Goal: Book appointment/travel/reservation

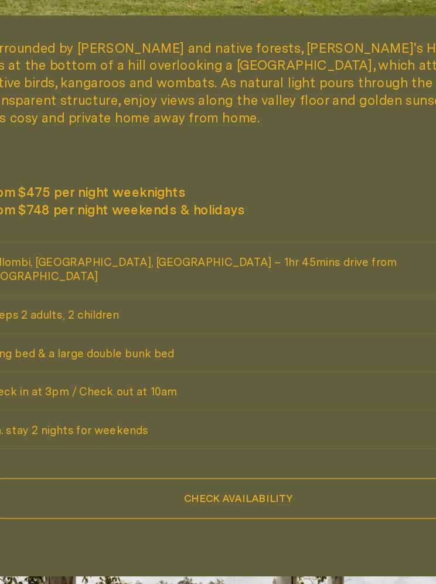
click at [216, 462] on button "Check availability" at bounding box center [218, 478] width 412 height 33
select select "******"
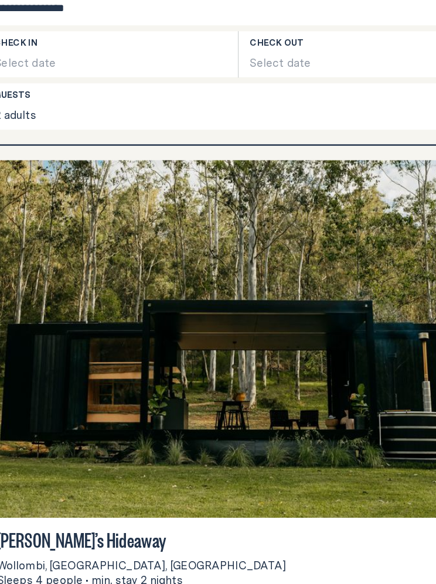
click at [77, 101] on button "Select date" at bounding box center [115, 119] width 206 height 37
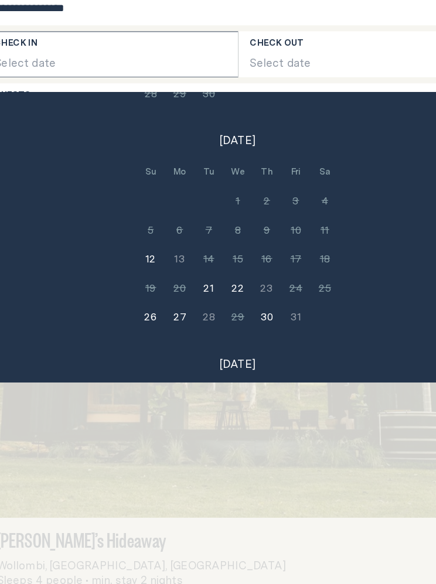
scroll to position [163, 0]
click at [183, 296] on button "21" at bounding box center [194, 307] width 23 height 23
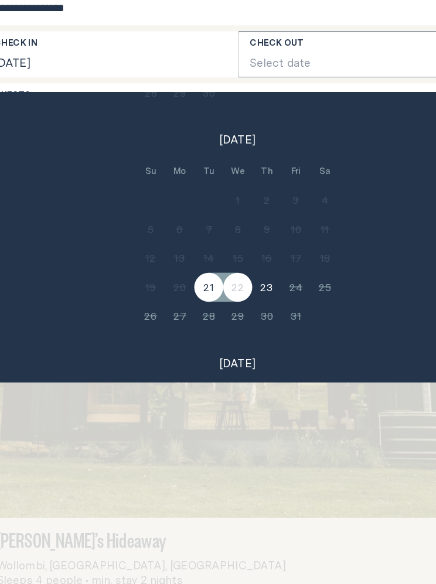
click at [257, 101] on button "Select date" at bounding box center [321, 119] width 206 height 37
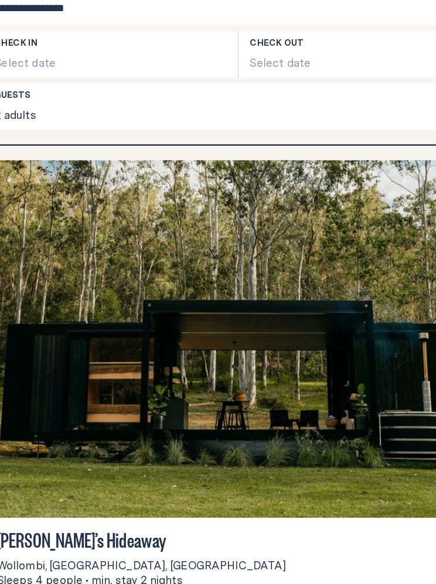
click at [273, 101] on button "Select date" at bounding box center [321, 119] width 206 height 37
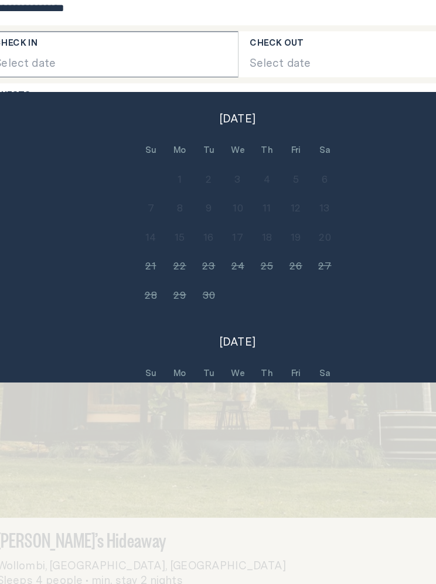
click at [107, 101] on button "Select date" at bounding box center [115, 119] width 206 height 37
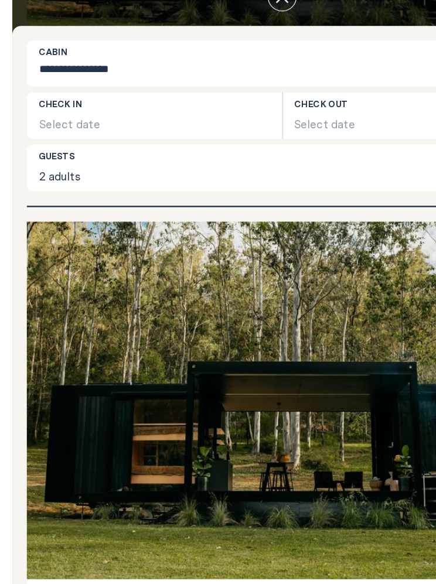
scroll to position [603, 0]
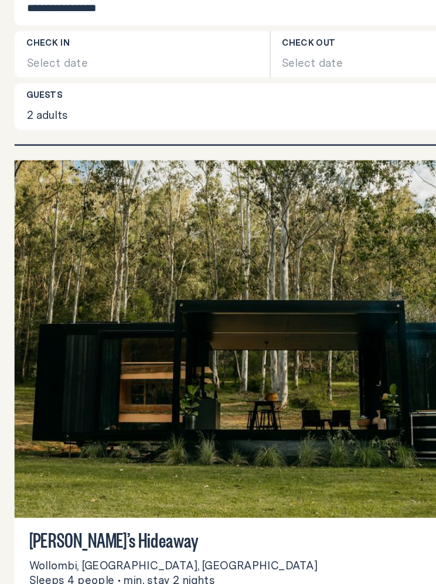
click at [73, 101] on button "Select date" at bounding box center [115, 119] width 206 height 37
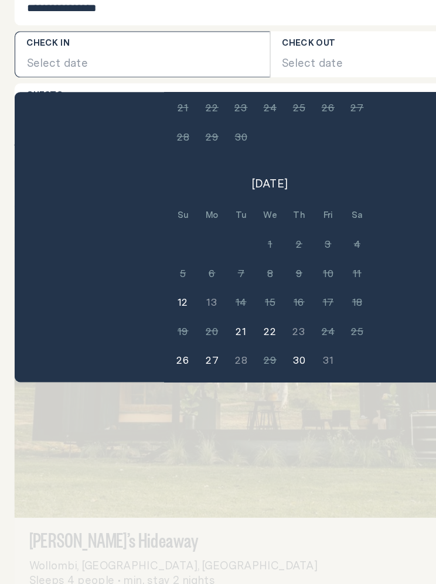
scroll to position [129, 0]
click at [197, 330] on button "21" at bounding box center [194, 341] width 23 height 23
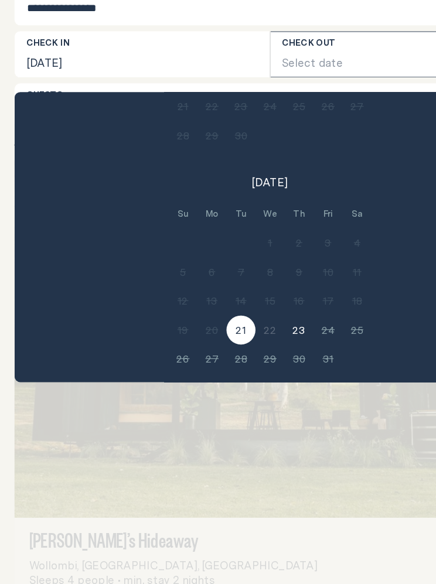
click at [291, 101] on button "Select date" at bounding box center [321, 119] width 206 height 37
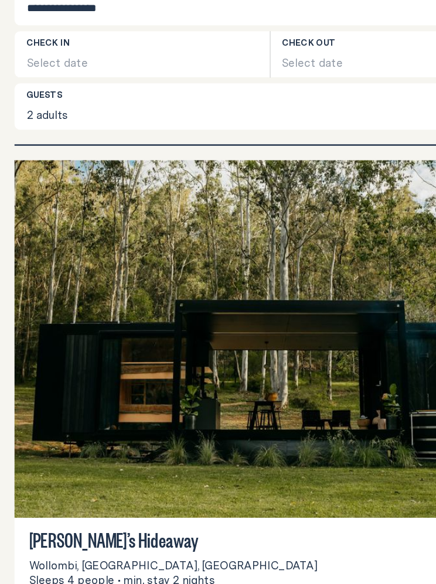
click at [317, 101] on button "Select date" at bounding box center [321, 119] width 206 height 37
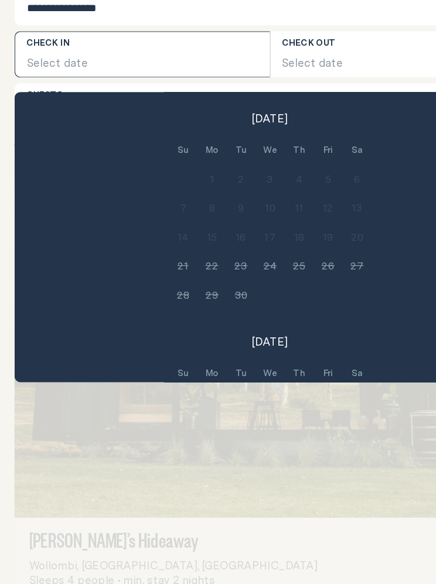
click at [290, 101] on button "Select date" at bounding box center [321, 119] width 206 height 37
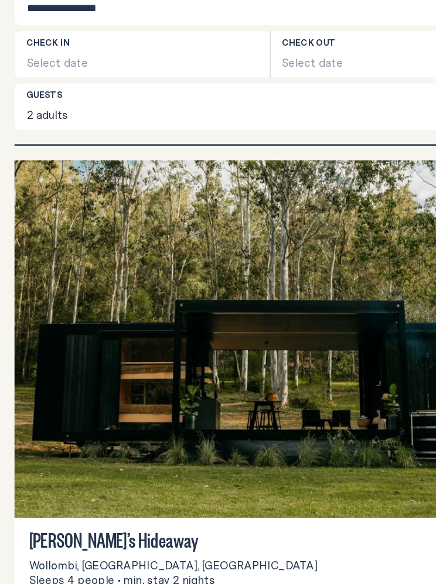
click at [136, 101] on button "Select date" at bounding box center [115, 119] width 206 height 37
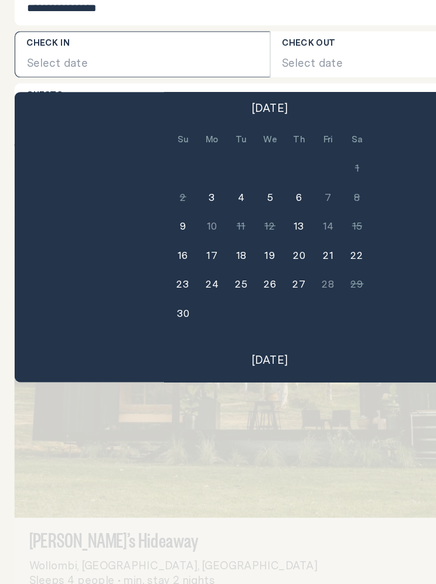
scroll to position [362, 0]
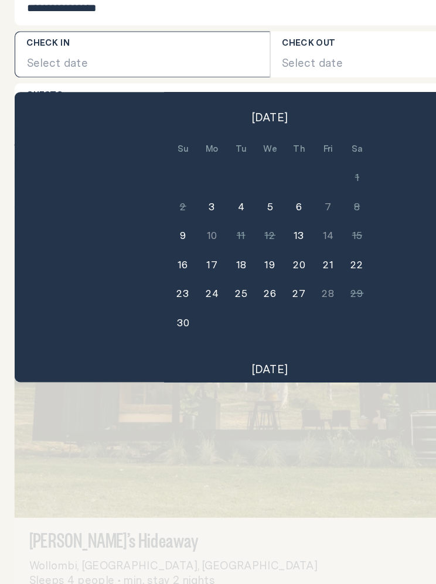
click at [271, 278] on button "21" at bounding box center [264, 289] width 23 height 23
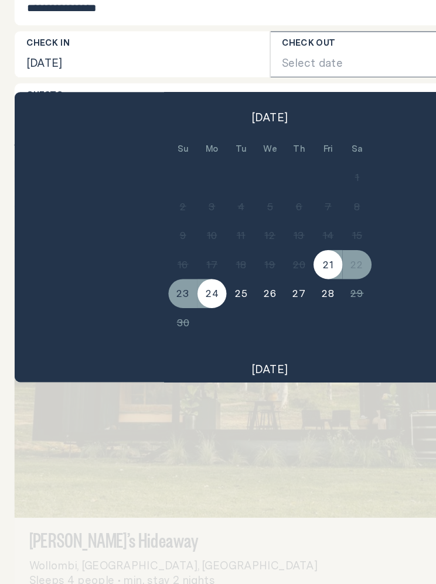
click at [178, 301] on button "24" at bounding box center [170, 312] width 23 height 23
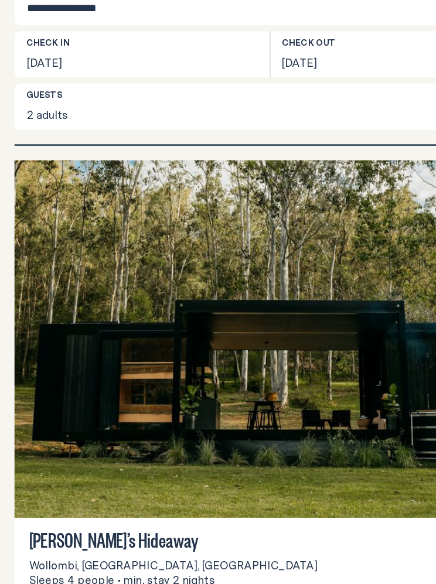
scroll to position [0, 0]
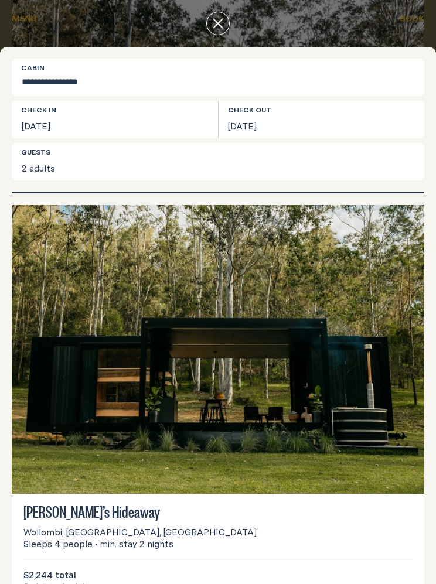
scroll to position [678, 0]
